Goal: Task Accomplishment & Management: Complete application form

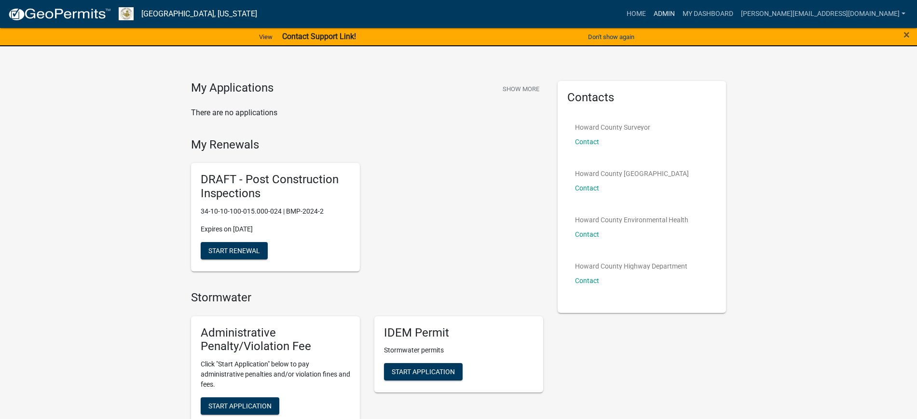
click at [679, 14] on link "Admin" at bounding box center [664, 14] width 29 height 18
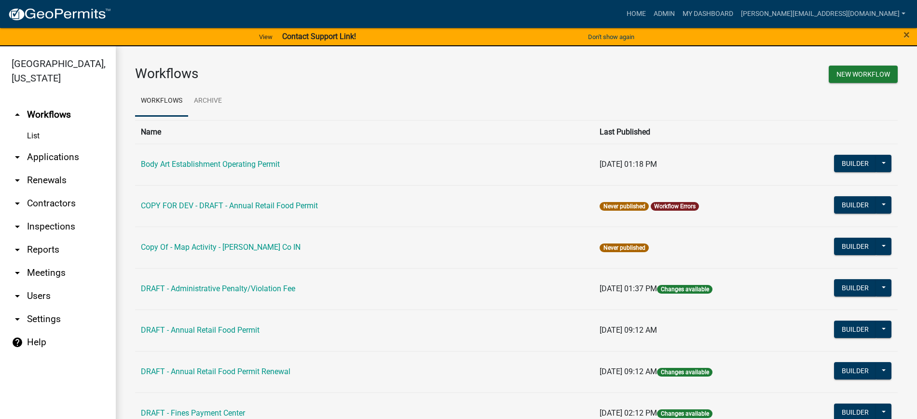
click at [46, 204] on link "arrow_drop_down Contractors" at bounding box center [58, 203] width 116 height 23
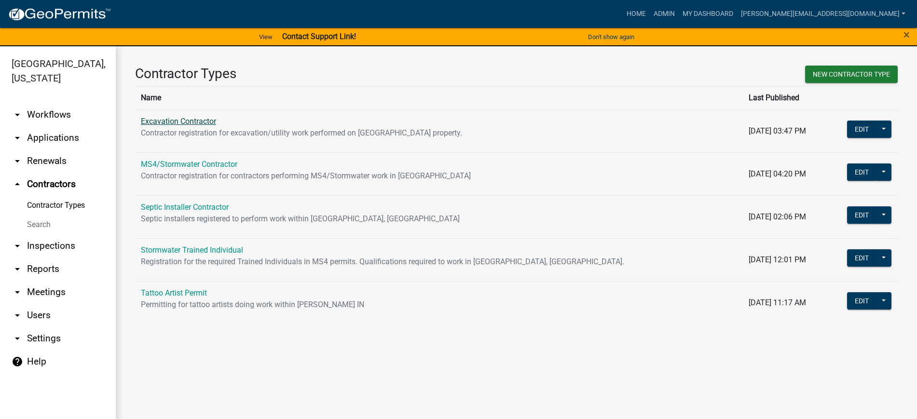
click at [181, 119] on link "Excavation Contractor" at bounding box center [178, 121] width 75 height 9
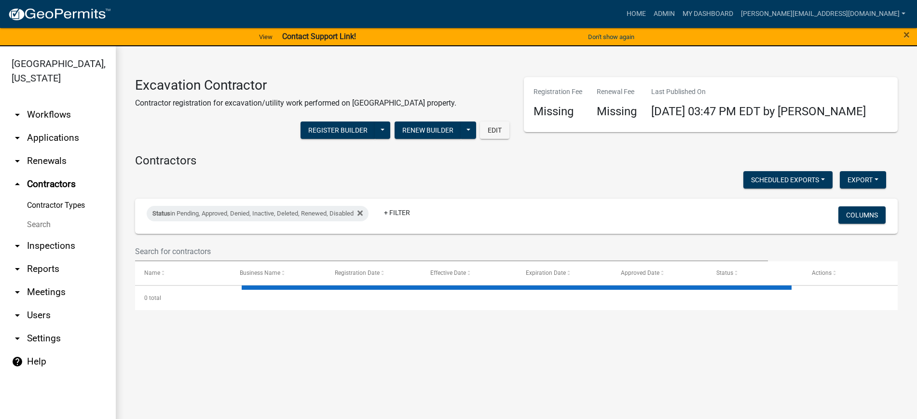
select select "2: 50"
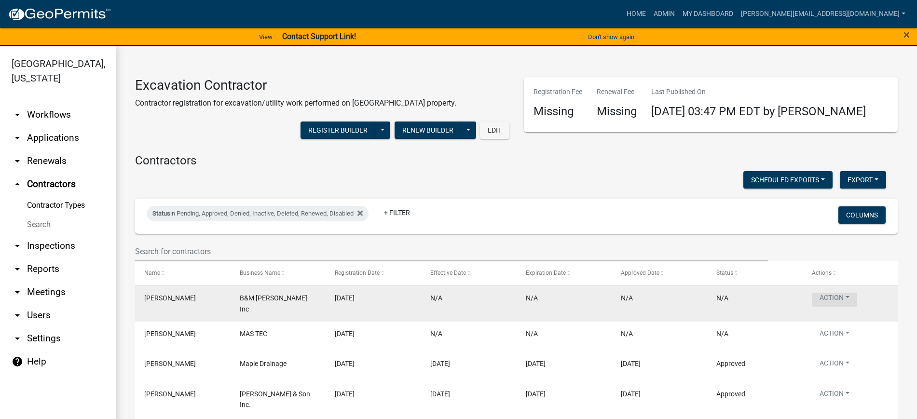
click at [849, 297] on button "Action" at bounding box center [834, 300] width 45 height 14
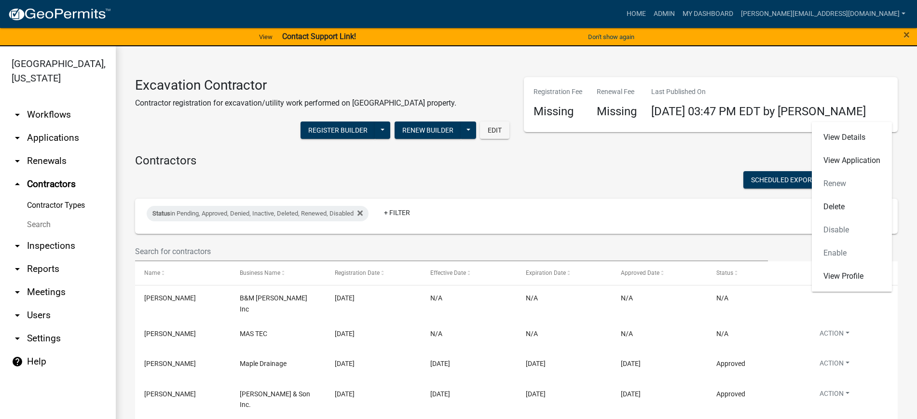
click at [834, 183] on div "View Details View Application Renew Delete Disable Enable View Profile" at bounding box center [852, 207] width 80 height 170
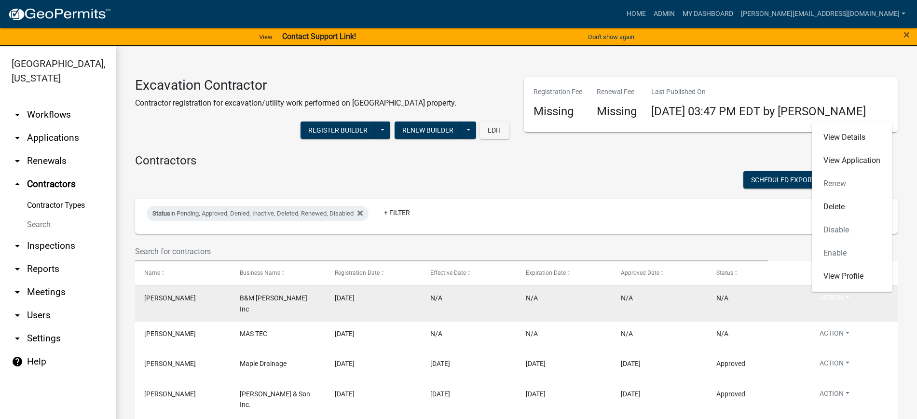
click at [229, 297] on datatable-body-cell "[PERSON_NAME]" at bounding box center [183, 304] width 96 height 36
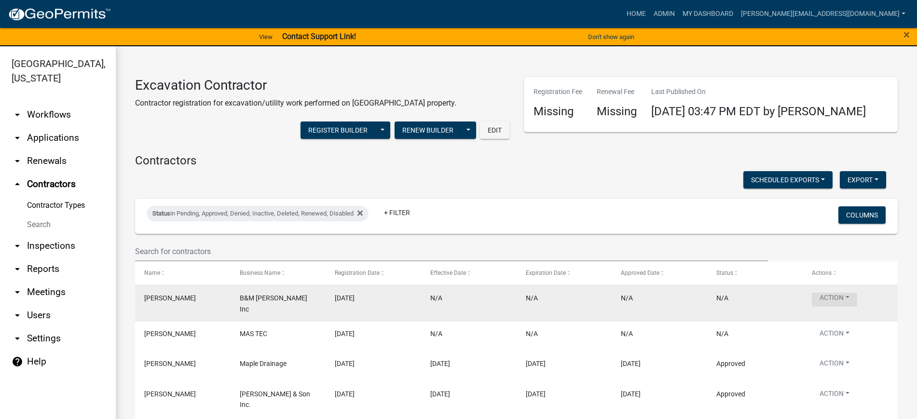
click at [850, 297] on button "Action" at bounding box center [834, 300] width 45 height 14
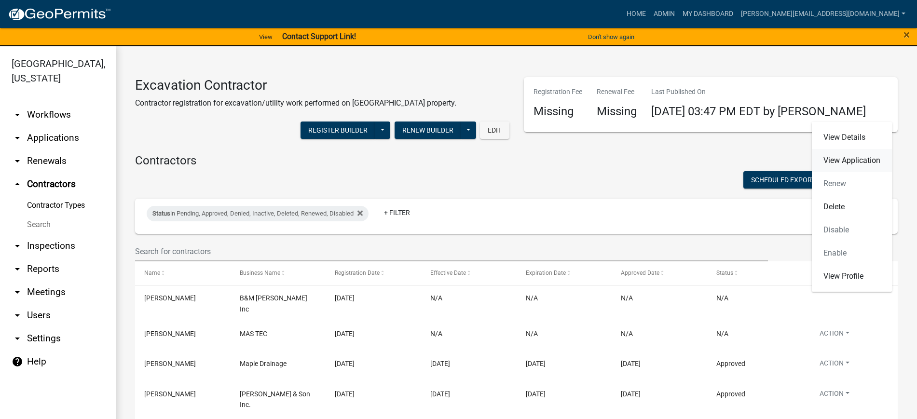
click at [847, 160] on link "View Application" at bounding box center [852, 160] width 80 height 23
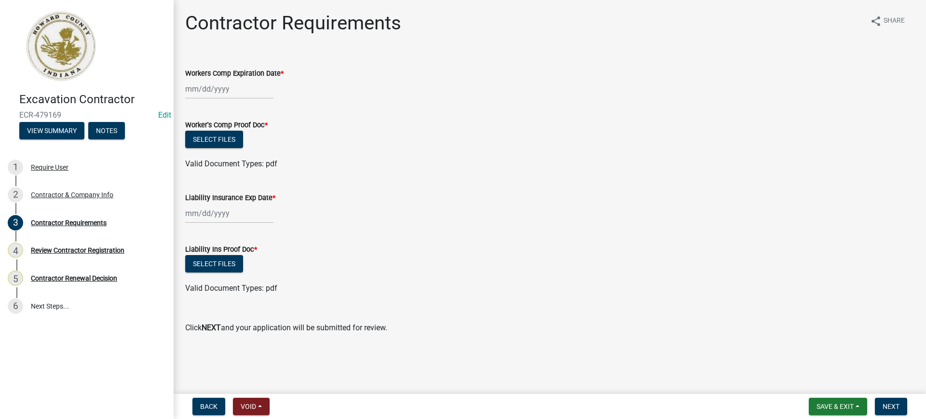
click at [233, 92] on div at bounding box center [229, 89] width 88 height 20
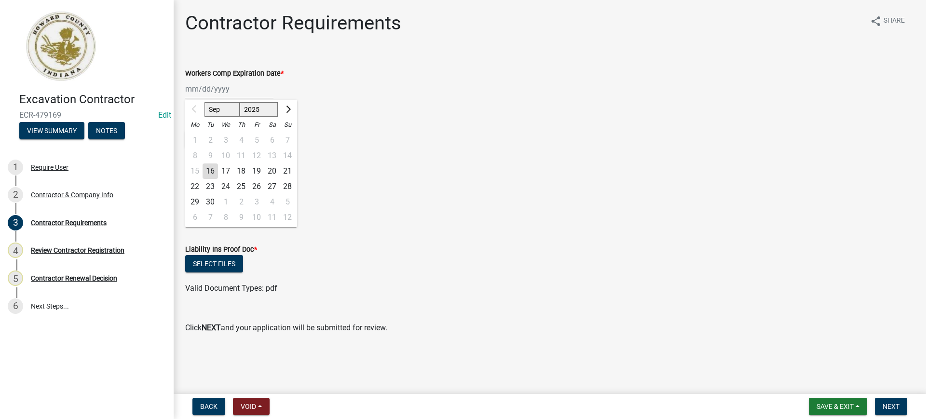
click at [233, 108] on select "Sep Oct Nov Dec" at bounding box center [222, 109] width 35 height 14
click at [249, 110] on select "2025 2026 2027 2028 2029 2030 2031 2032 2033 2034 2035 2036 2037 2038 2039 2040…" at bounding box center [259, 109] width 39 height 14
select select "2026"
click at [240, 102] on select "2025 2026 2027 2028 2029 2030 2031 2032 2033 2034 2035 2036 2037 2038 2039 2040…" at bounding box center [259, 109] width 39 height 14
click at [228, 112] on select "Jan Feb Mar Apr May Jun Jul Aug Sep Oct Nov Dec" at bounding box center [224, 109] width 39 height 14
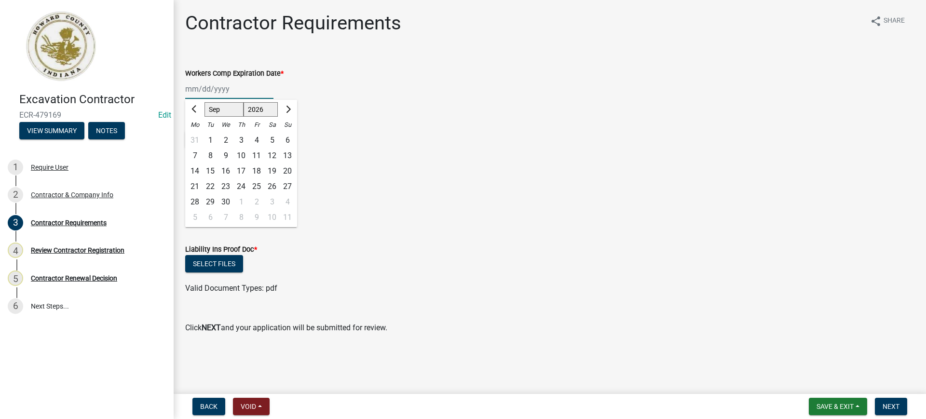
select select "6"
click at [205, 102] on select "Jan Feb Mar Apr May Jun Jul Aug Sep Oct Nov Dec" at bounding box center [224, 109] width 39 height 14
click at [194, 137] on div "1" at bounding box center [194, 140] width 15 height 15
type input "06/01/2026"
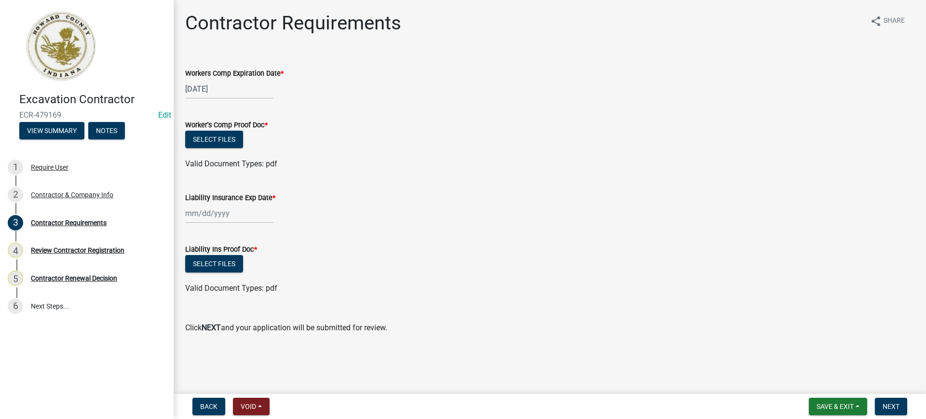
click at [224, 214] on div at bounding box center [229, 214] width 88 height 20
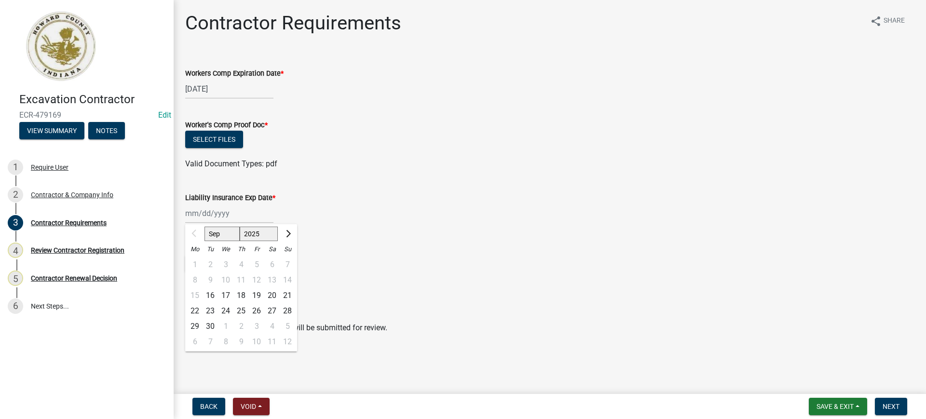
click at [348, 221] on div "Sep Oct Nov Dec 2025 2026 2027 2028 2029 2030 2031 2032 2033 2034 2035 2036 203…" at bounding box center [550, 214] width 730 height 20
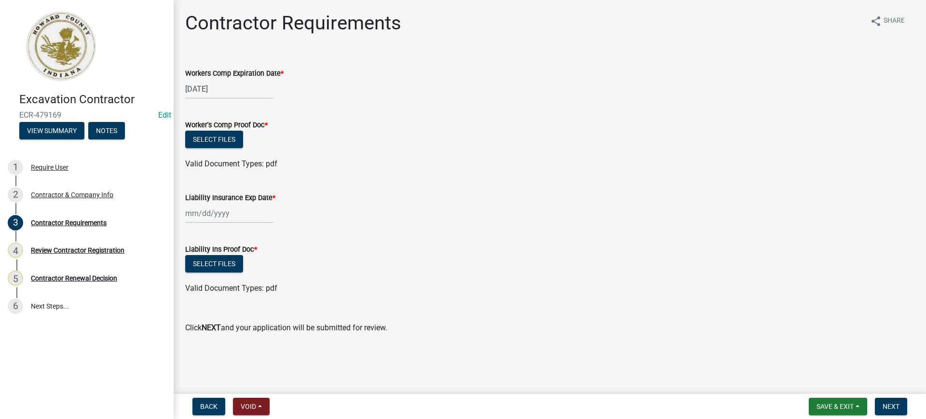
click at [259, 219] on div at bounding box center [229, 214] width 88 height 20
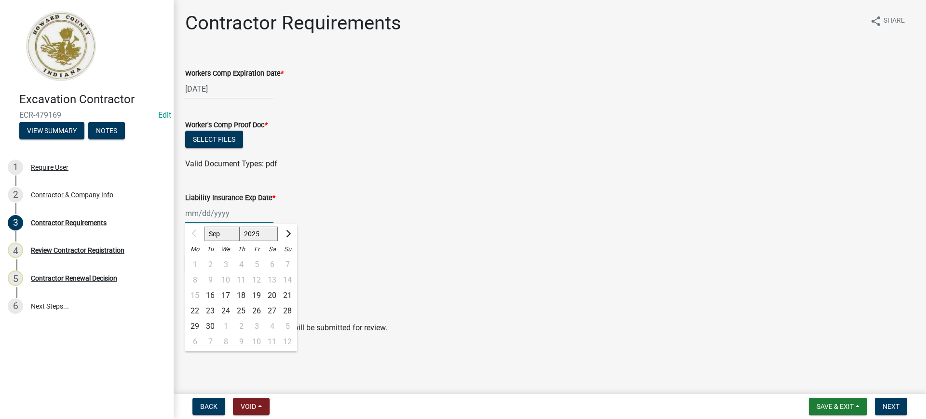
click at [269, 233] on select "2025 2026 2027 2028 2029 2030 2031 2032 2033 2034 2035 2036 2037 2038 2039 2040…" at bounding box center [259, 234] width 39 height 14
select select "2026"
click at [240, 227] on select "2025 2026 2027 2028 2029 2030 2031 2032 2033 2034 2035 2036 2037 2038 2039 2040…" at bounding box center [259, 234] width 39 height 14
click at [227, 235] on select "Jan Feb Mar Apr May Jun Jul Aug Sep Oct Nov Dec" at bounding box center [224, 234] width 39 height 14
select select "6"
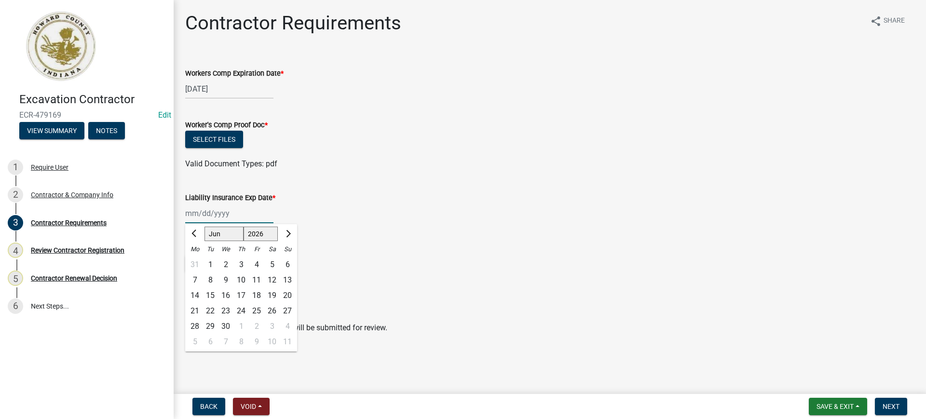
click at [205, 227] on select "Jan Feb Mar Apr May Jun Jul Aug Sep Oct Nov Dec" at bounding box center [224, 234] width 39 height 14
click at [194, 262] on div "1" at bounding box center [194, 264] width 15 height 15
type input "06/01/2026"
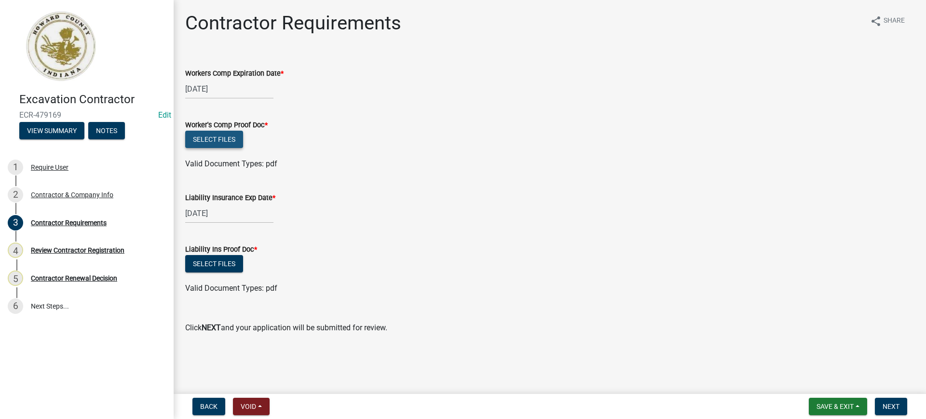
click at [228, 139] on button "Select files" at bounding box center [214, 139] width 58 height 17
click at [221, 142] on button "Select files" at bounding box center [214, 139] width 58 height 17
click at [551, 225] on wm-data-entity-input "Liability Insurance Exp Date * 06/01/2026" at bounding box center [550, 206] width 730 height 54
click at [848, 404] on span "Save & Exit" at bounding box center [835, 407] width 37 height 8
click at [834, 382] on button "Save & Exit" at bounding box center [828, 381] width 77 height 23
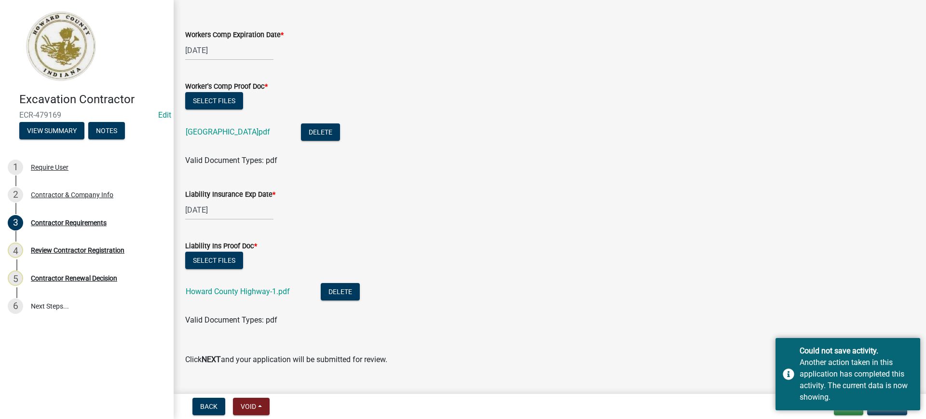
scroll to position [59, 0]
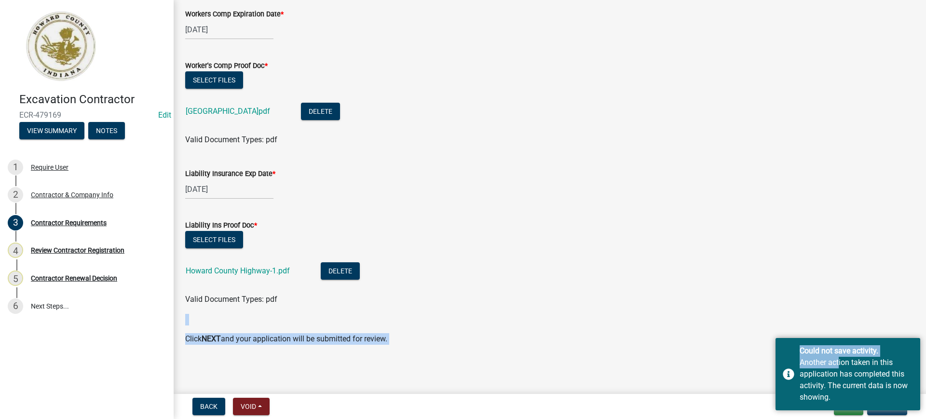
drag, startPoint x: 837, startPoint y: 365, endPoint x: 815, endPoint y: 294, distance: 74.5
click at [815, 294] on body "Internet Explorer does NOT work with GeoPermits. Get a new browser for more sec…" at bounding box center [463, 209] width 926 height 419
click at [852, 413] on button "Exit" at bounding box center [848, 406] width 29 height 17
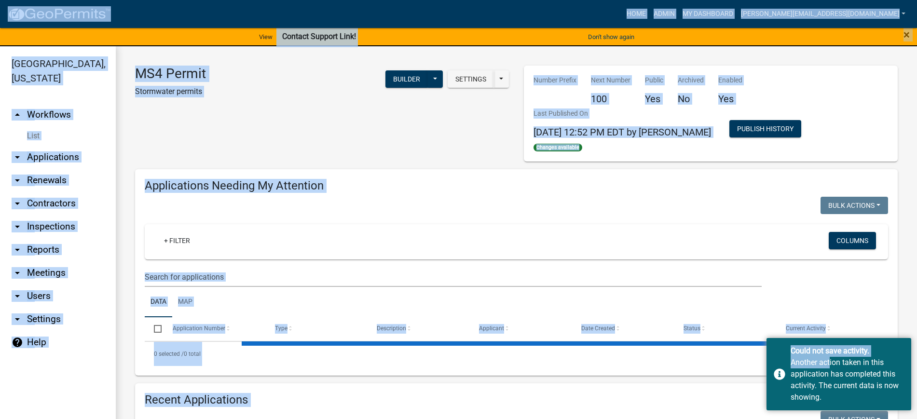
select select "2: 50"
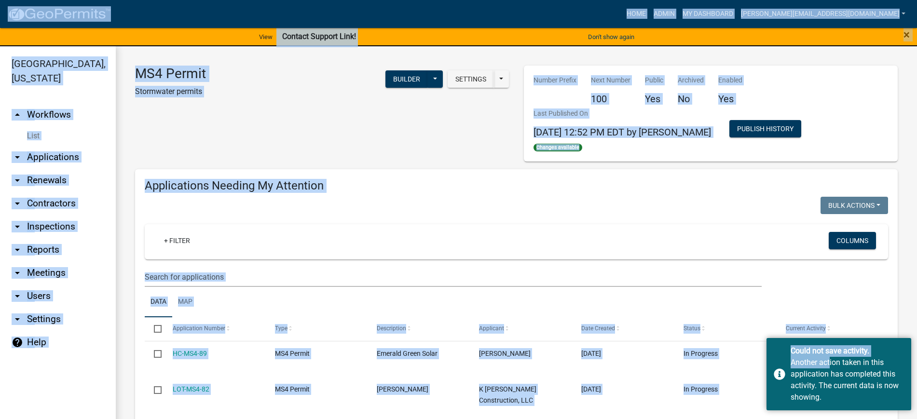
click at [334, 100] on div "Settings Start Application URL Start Application URL With Parcel ID Builder Pub…" at bounding box center [365, 86] width 304 height 40
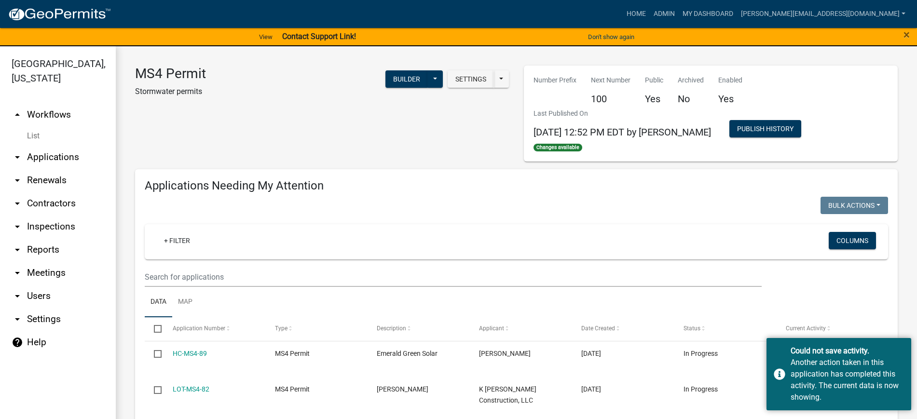
click at [59, 204] on link "arrow_drop_down Contractors" at bounding box center [58, 203] width 116 height 23
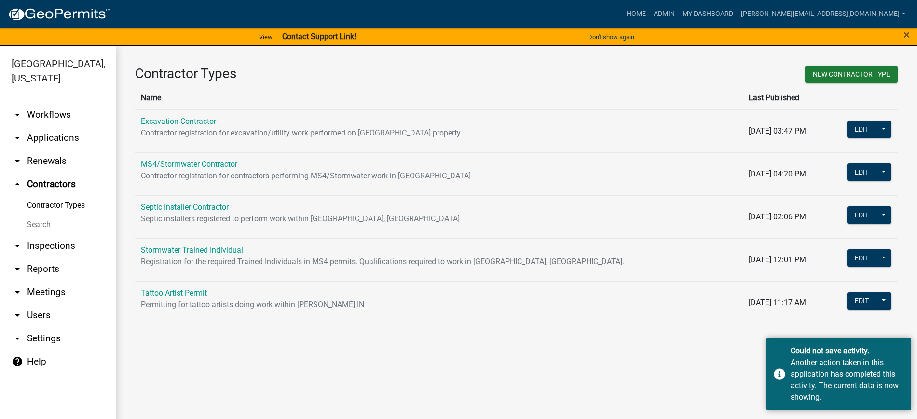
click at [193, 121] on link "Excavation Contractor" at bounding box center [178, 121] width 75 height 9
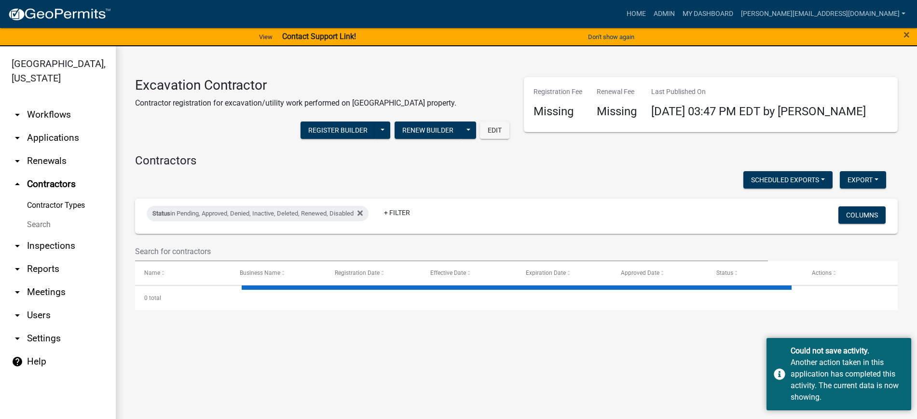
select select "2: 50"
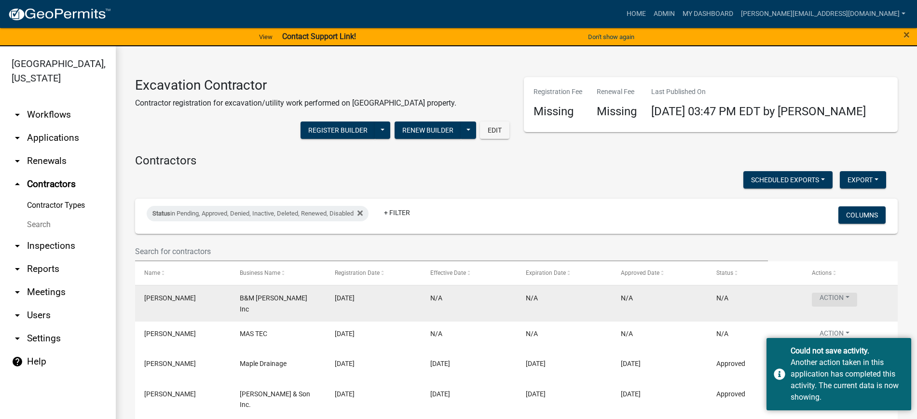
click at [852, 297] on button "Action" at bounding box center [834, 300] width 45 height 14
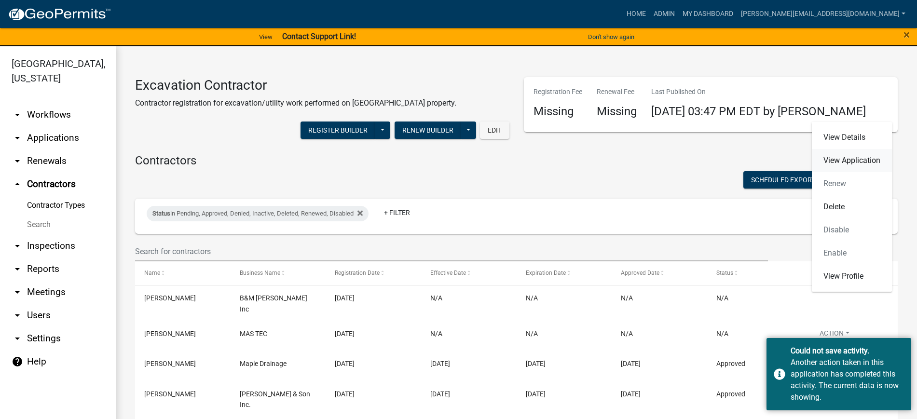
click at [838, 161] on link "View Application" at bounding box center [852, 160] width 80 height 23
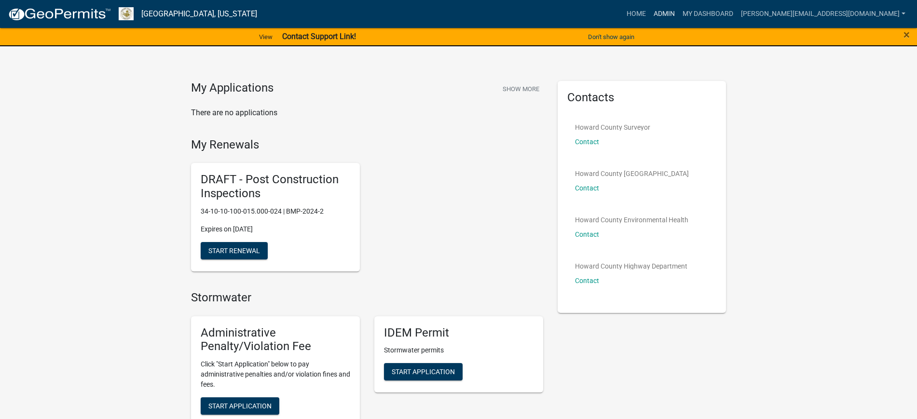
click at [679, 12] on link "Admin" at bounding box center [664, 14] width 29 height 18
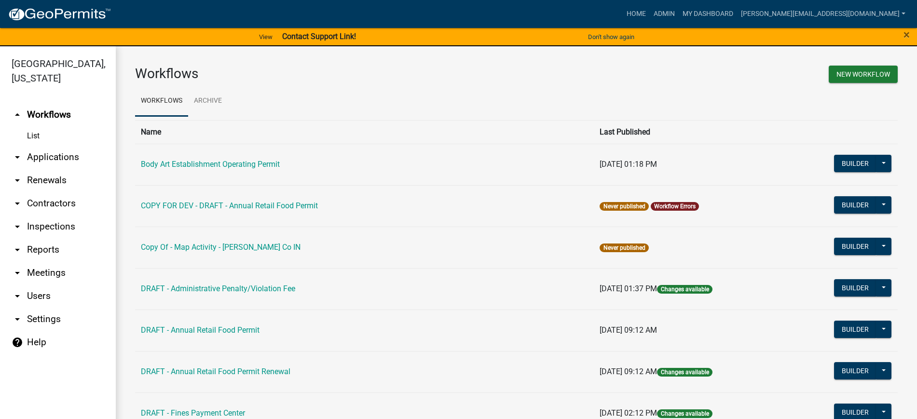
click at [42, 199] on link "arrow_drop_down Contractors" at bounding box center [58, 203] width 116 height 23
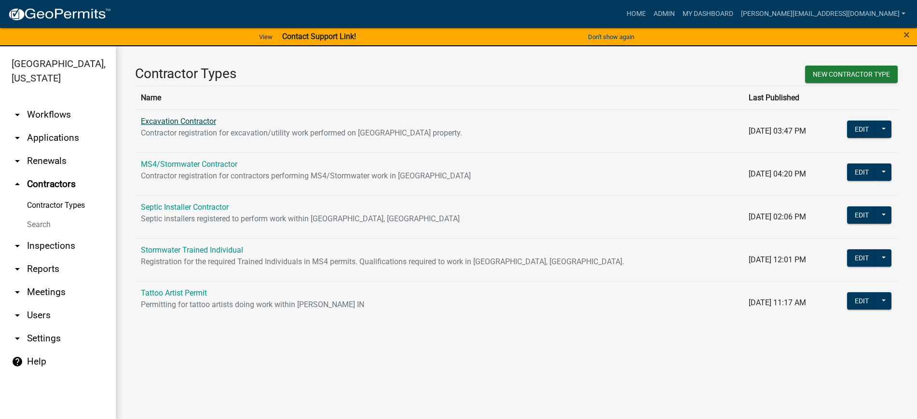
click at [177, 123] on link "Excavation Contractor" at bounding box center [178, 121] width 75 height 9
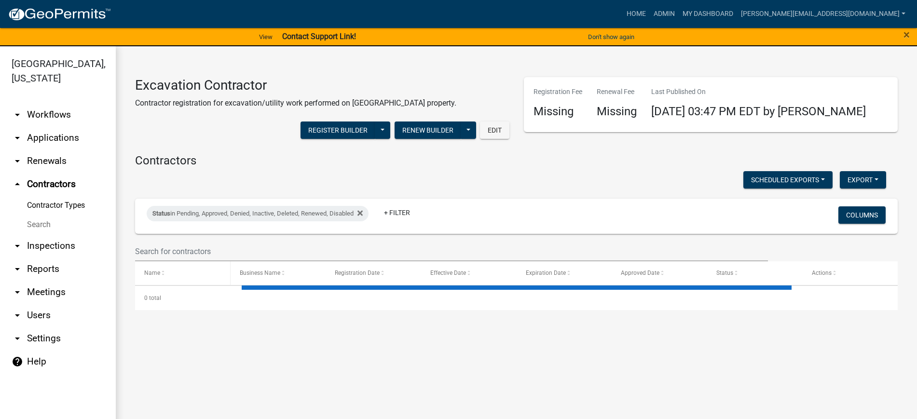
select select "2: 50"
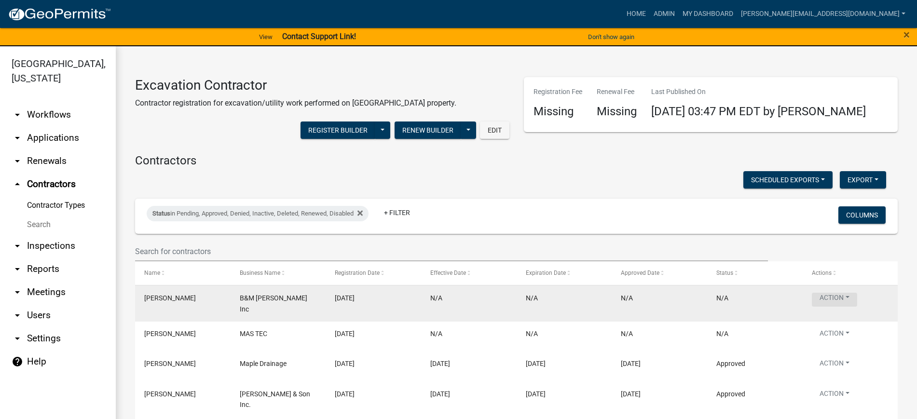
click at [850, 298] on button "Action" at bounding box center [834, 300] width 45 height 14
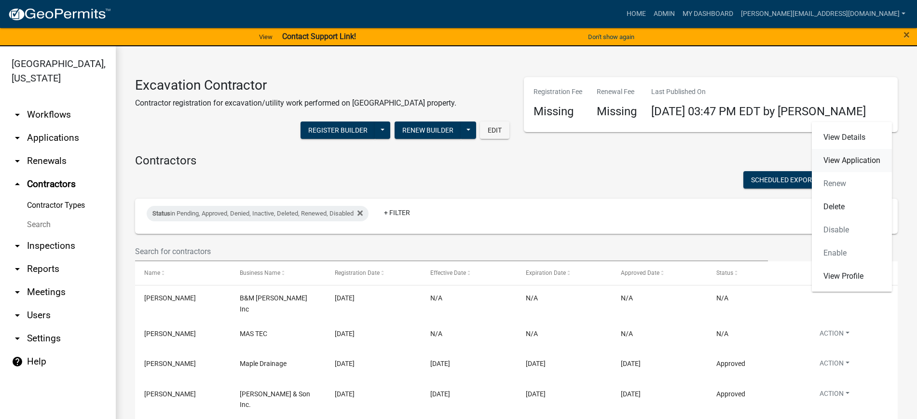
click at [843, 162] on link "View Application" at bounding box center [852, 160] width 80 height 23
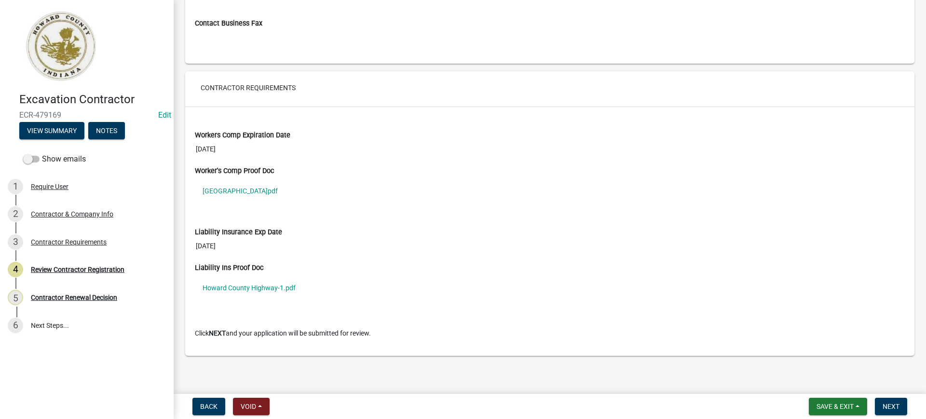
scroll to position [738, 0]
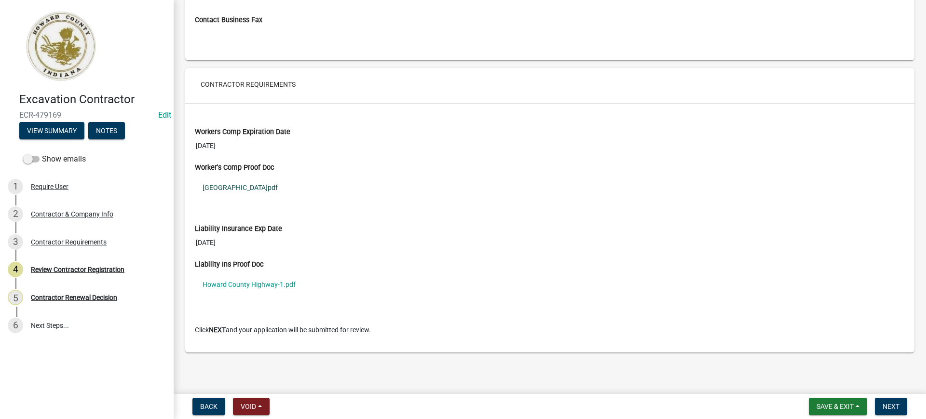
click at [256, 185] on link "Howard County Highway.pdf" at bounding box center [550, 188] width 710 height 22
click at [891, 409] on span "Next" at bounding box center [891, 407] width 17 height 8
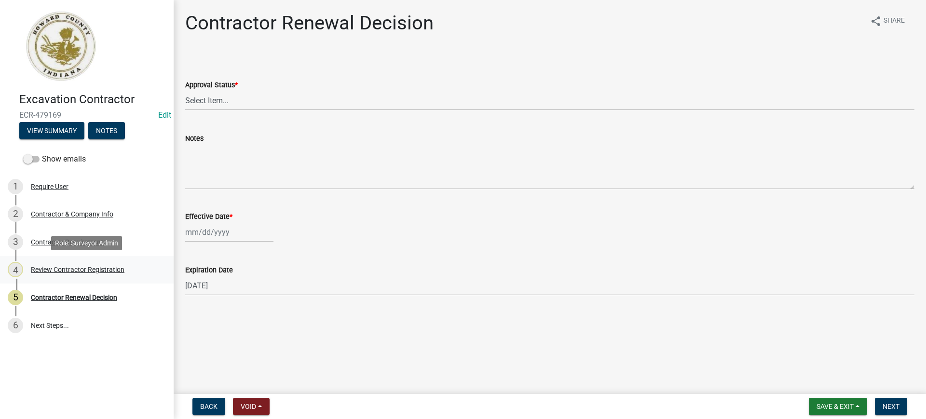
click at [95, 268] on div "Review Contractor Registration" at bounding box center [78, 269] width 94 height 7
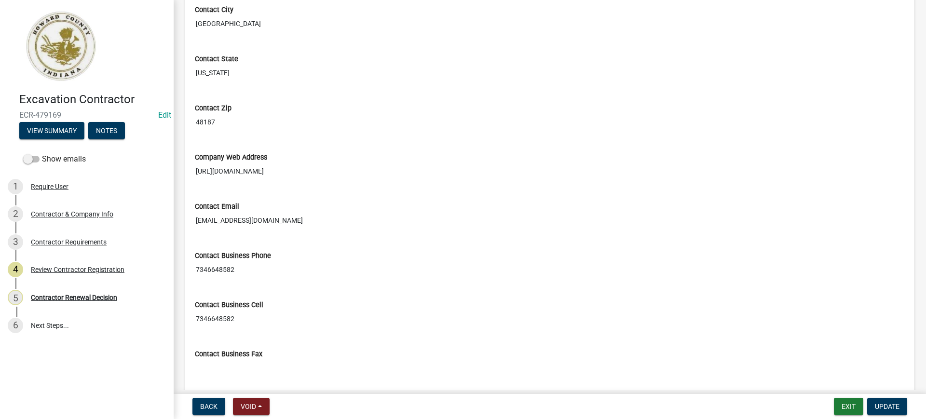
scroll to position [422, 0]
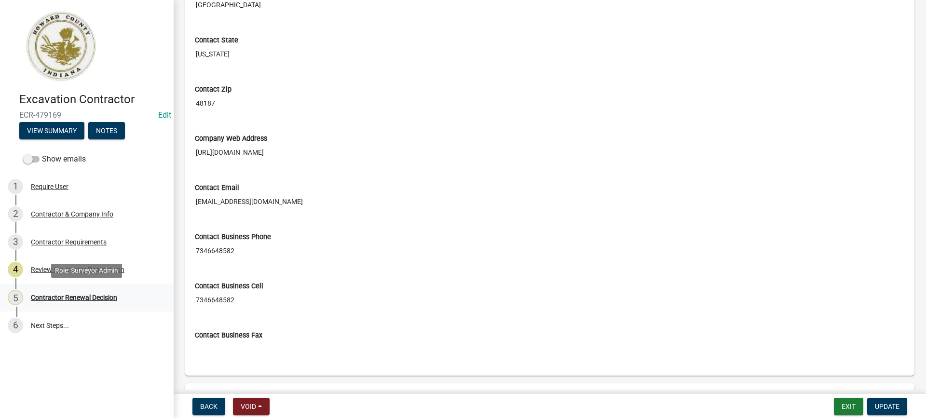
click at [66, 298] on div "Contractor Renewal Decision" at bounding box center [74, 297] width 86 height 7
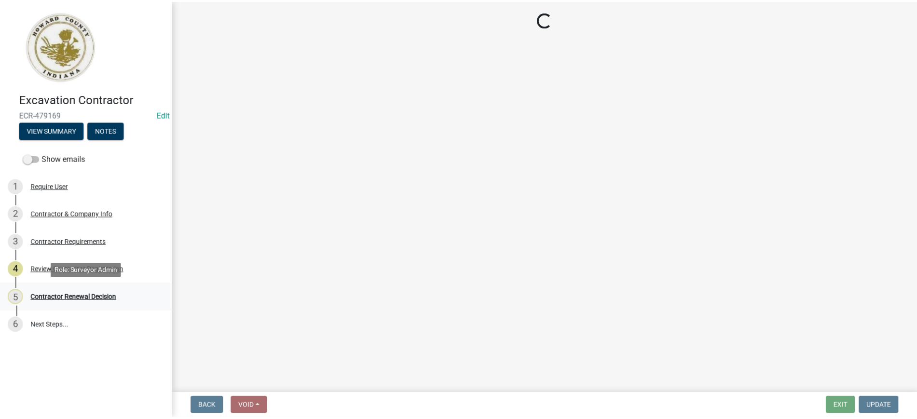
scroll to position [0, 0]
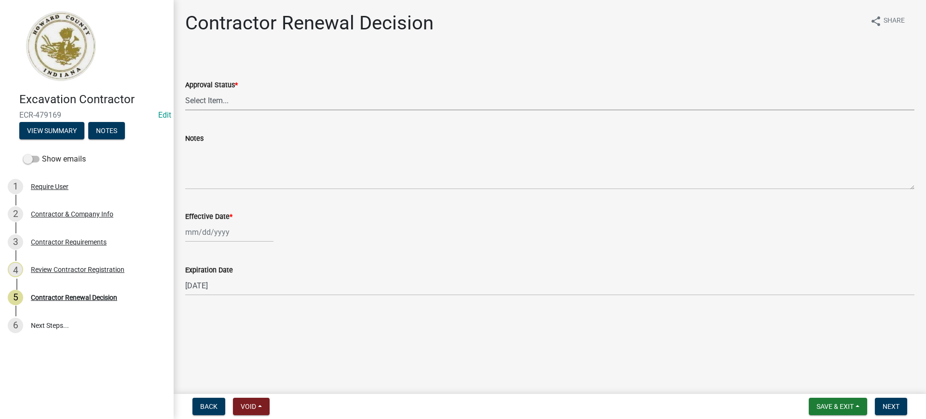
click at [229, 104] on select "Select Item... Approved Denied" at bounding box center [550, 101] width 730 height 20
click at [185, 91] on select "Select Item... Approved Denied" at bounding box center [550, 101] width 730 height 20
select select "30db8998-795d-4bbe-8e49-f1ade8865815"
click at [219, 231] on div at bounding box center [229, 232] width 88 height 20
select select "9"
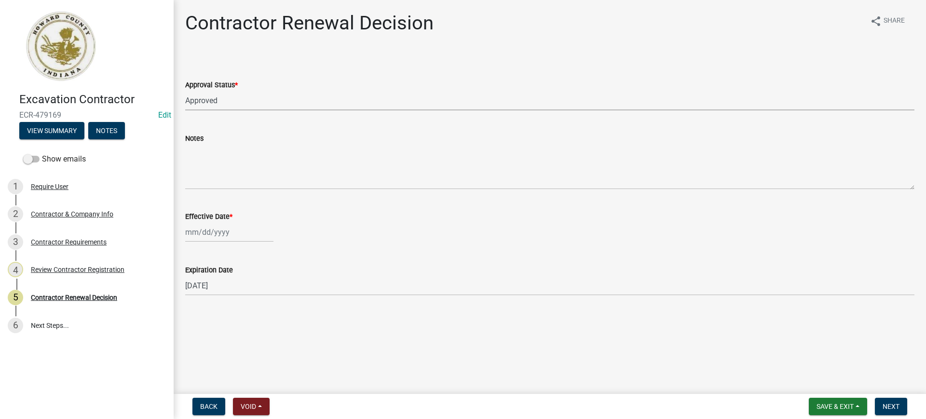
select select "2025"
click at [207, 315] on div "16" at bounding box center [210, 314] width 15 height 15
type input "09/16/2025"
click at [897, 406] on span "Next" at bounding box center [891, 407] width 17 height 8
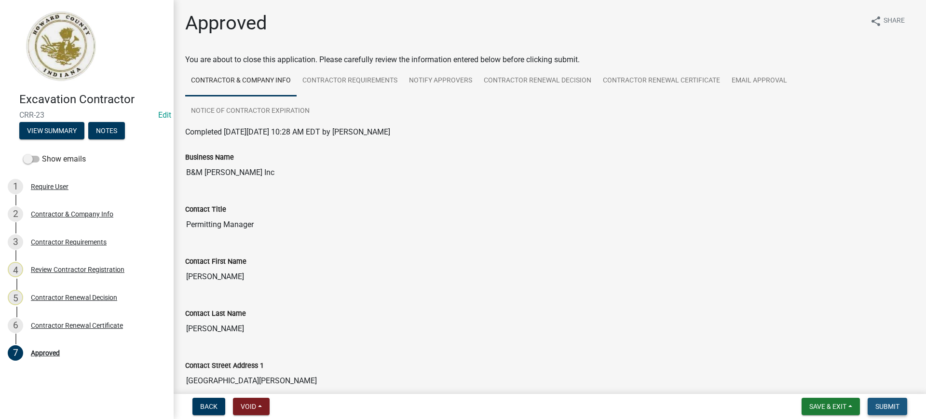
click at [891, 409] on span "Submit" at bounding box center [888, 407] width 24 height 8
